Goal: Navigation & Orientation: Find specific page/section

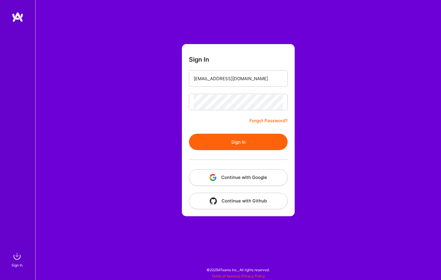
click at [205, 135] on button "Sign In" at bounding box center [238, 142] width 99 height 16
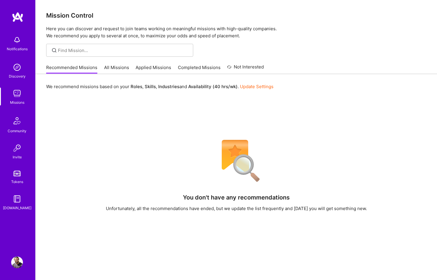
click at [111, 69] on link "All Missions" at bounding box center [116, 69] width 25 height 10
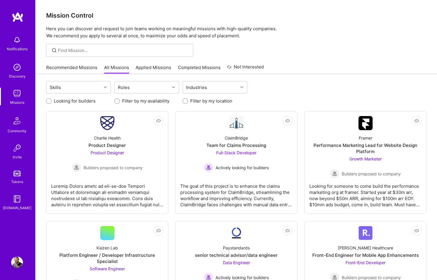
click at [158, 69] on link "Applied Missions" at bounding box center [154, 69] width 36 height 10
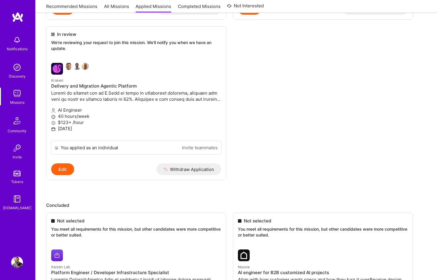
scroll to position [564, 0]
